Goal: Transaction & Acquisition: Purchase product/service

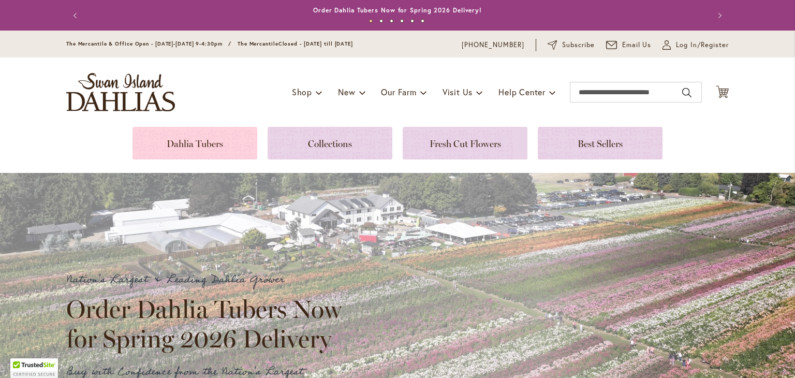
click at [199, 152] on link at bounding box center [195, 143] width 125 height 33
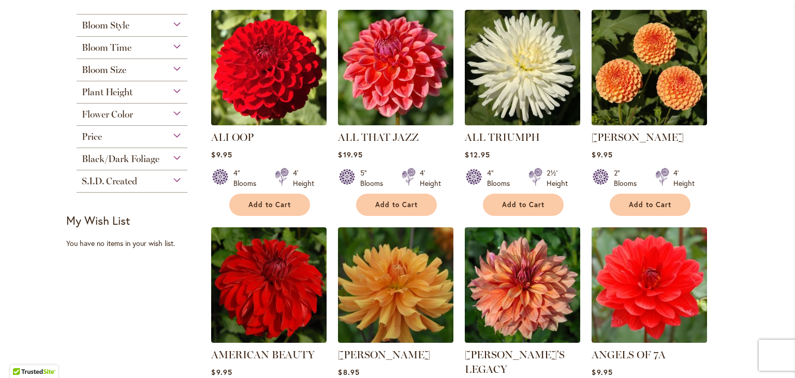
scroll to position [362, 0]
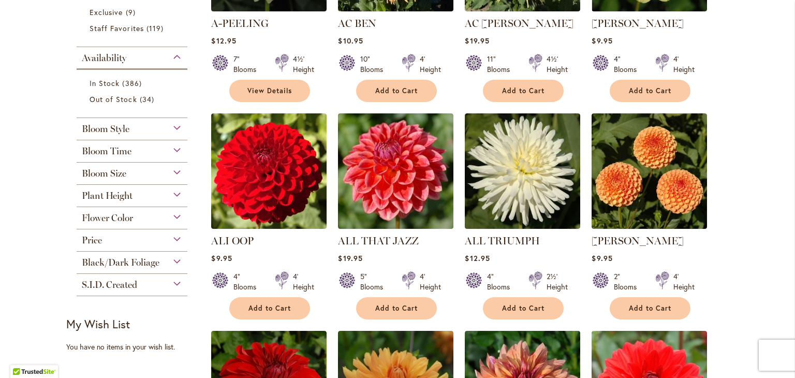
click at [174, 243] on div "Price" at bounding box center [132, 237] width 111 height 17
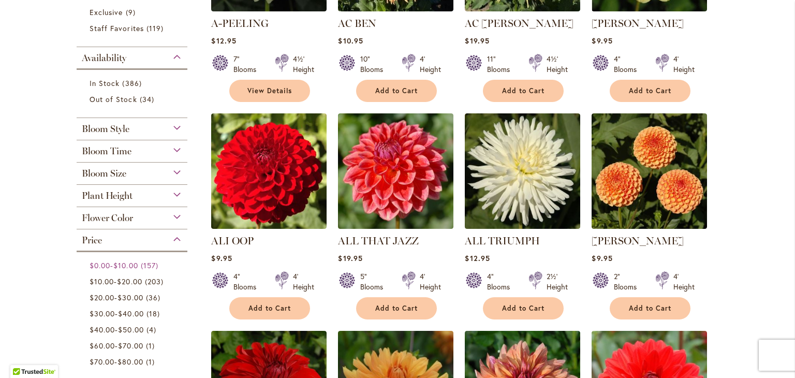
drag, startPoint x: 129, startPoint y: 263, endPoint x: 198, endPoint y: 239, distance: 73.0
click at [129, 262] on span "$10.00" at bounding box center [125, 265] width 24 height 10
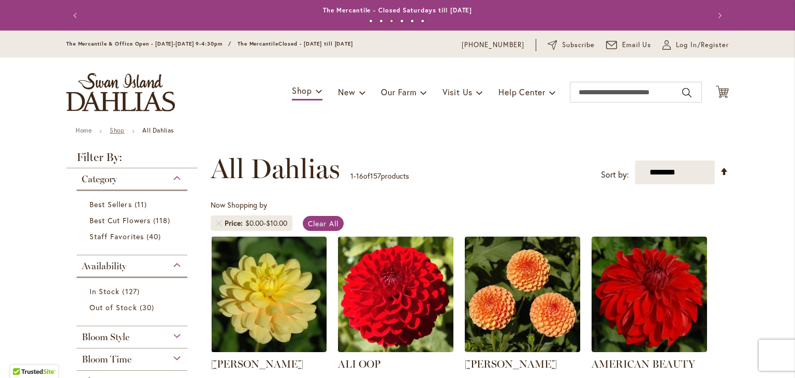
click at [114, 133] on link "Shop" at bounding box center [117, 130] width 14 height 8
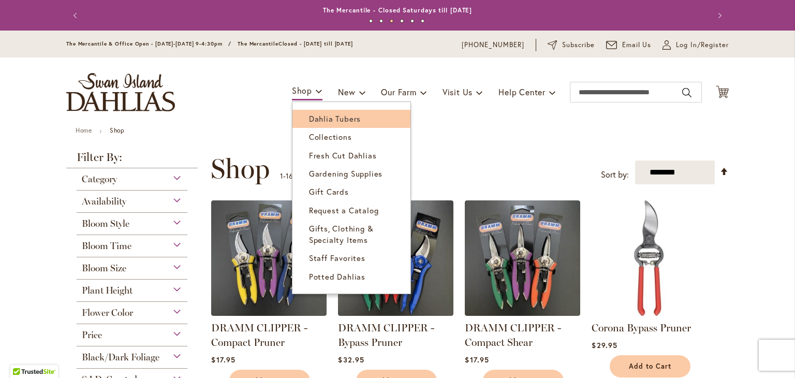
click at [319, 121] on span "Dahlia Tubers" at bounding box center [335, 118] width 52 height 10
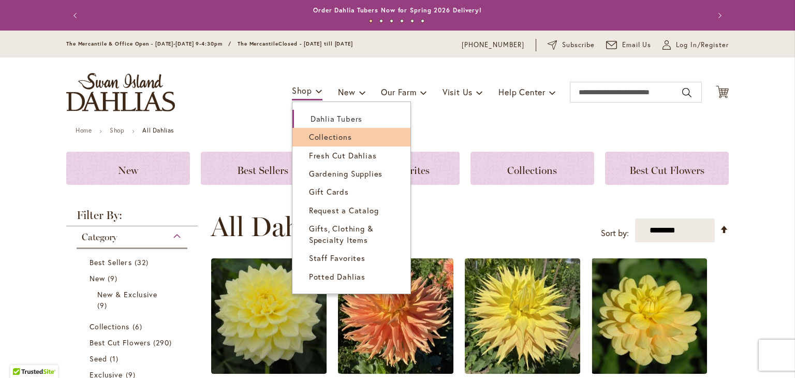
click at [317, 133] on span "Collections" at bounding box center [330, 136] width 43 height 10
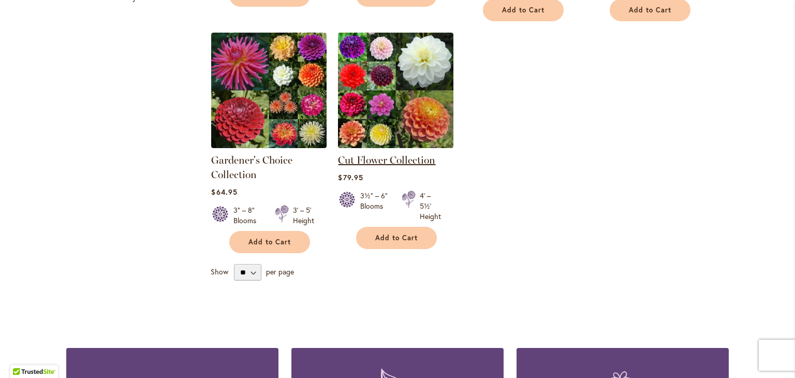
scroll to position [414, 0]
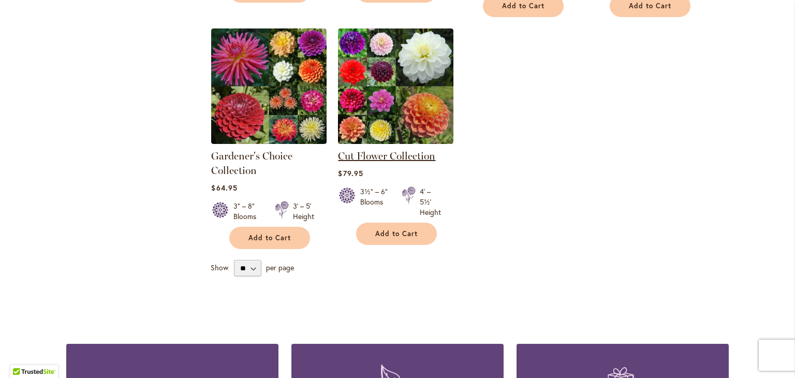
click at [410, 153] on link "Cut Flower Collection" at bounding box center [386, 156] width 97 height 12
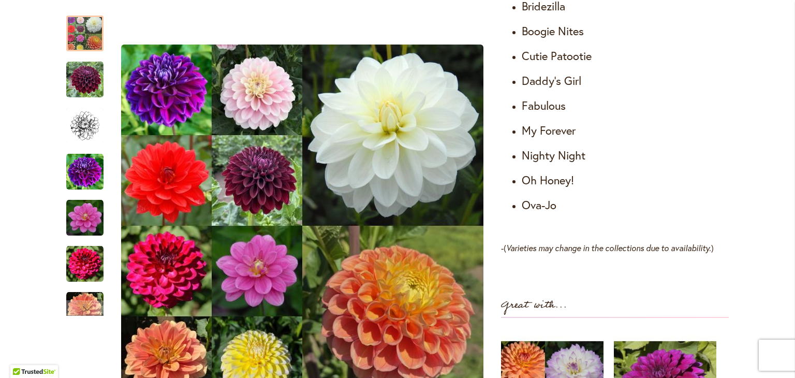
scroll to position [1087, 0]
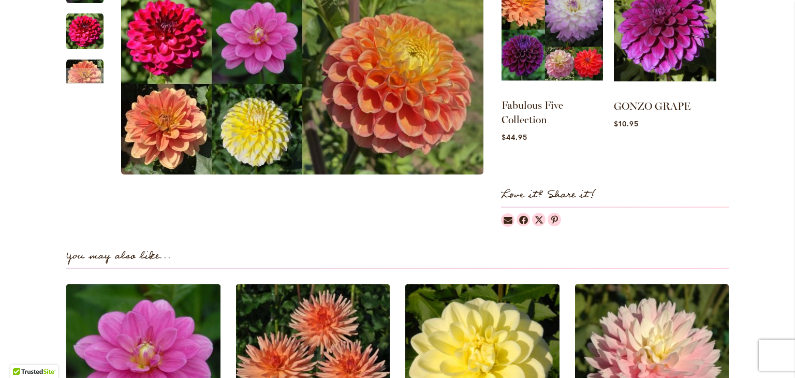
click at [546, 55] on img at bounding box center [552, 29] width 101 height 127
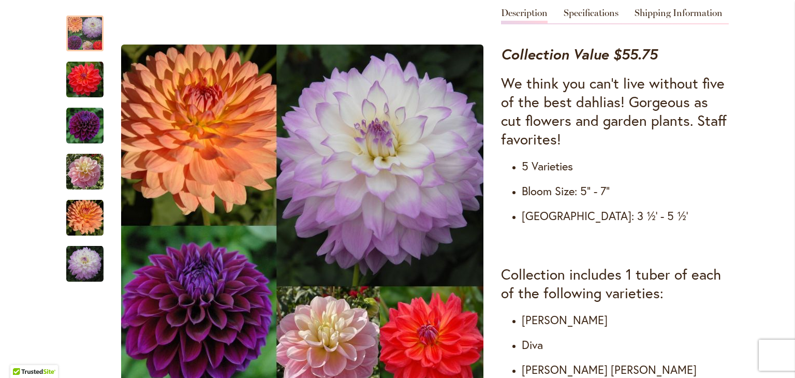
scroll to position [466, 0]
